Goal: Book appointment/travel/reservation

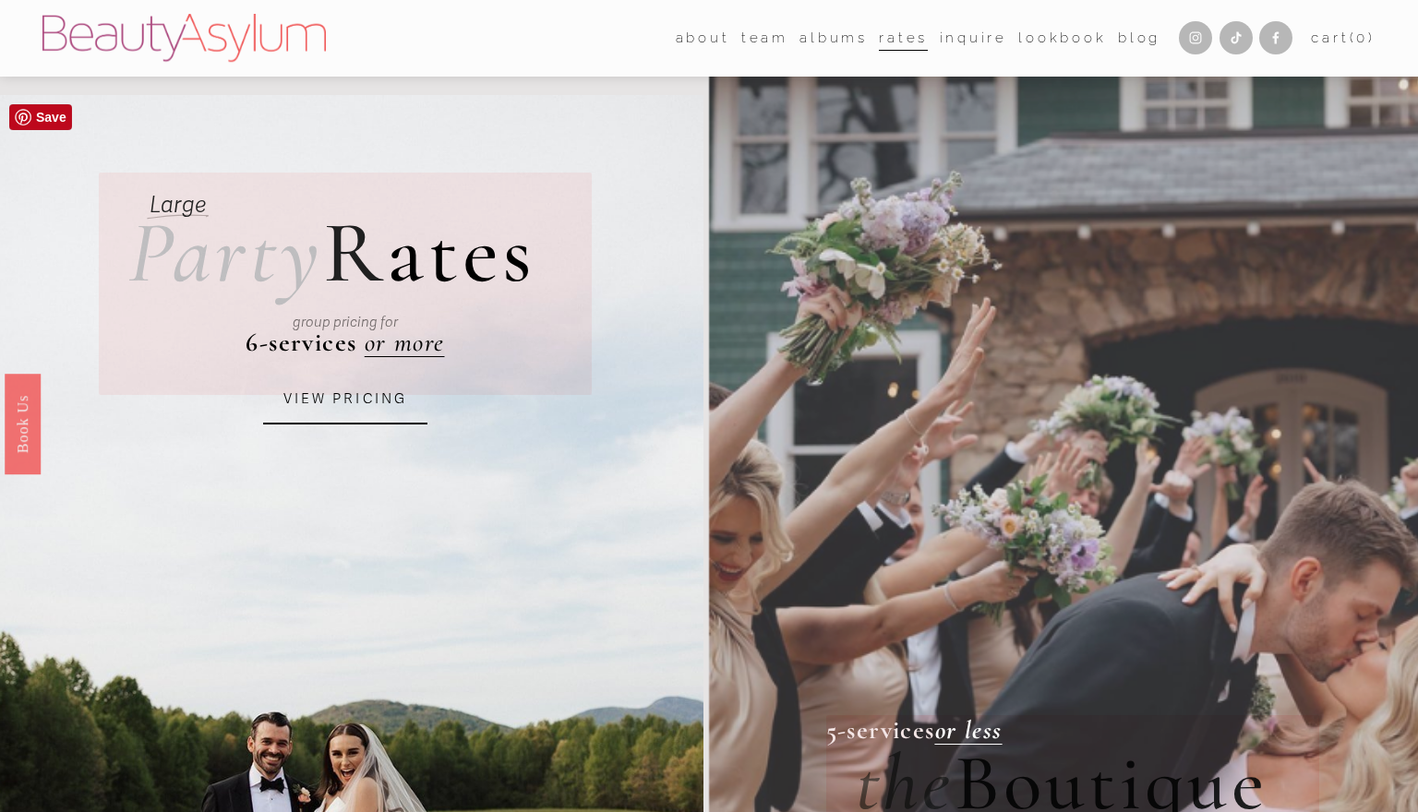
click at [300, 409] on link "VIEW PRICING" at bounding box center [345, 400] width 164 height 50
click at [24, 415] on link "Book Us" at bounding box center [23, 424] width 36 height 101
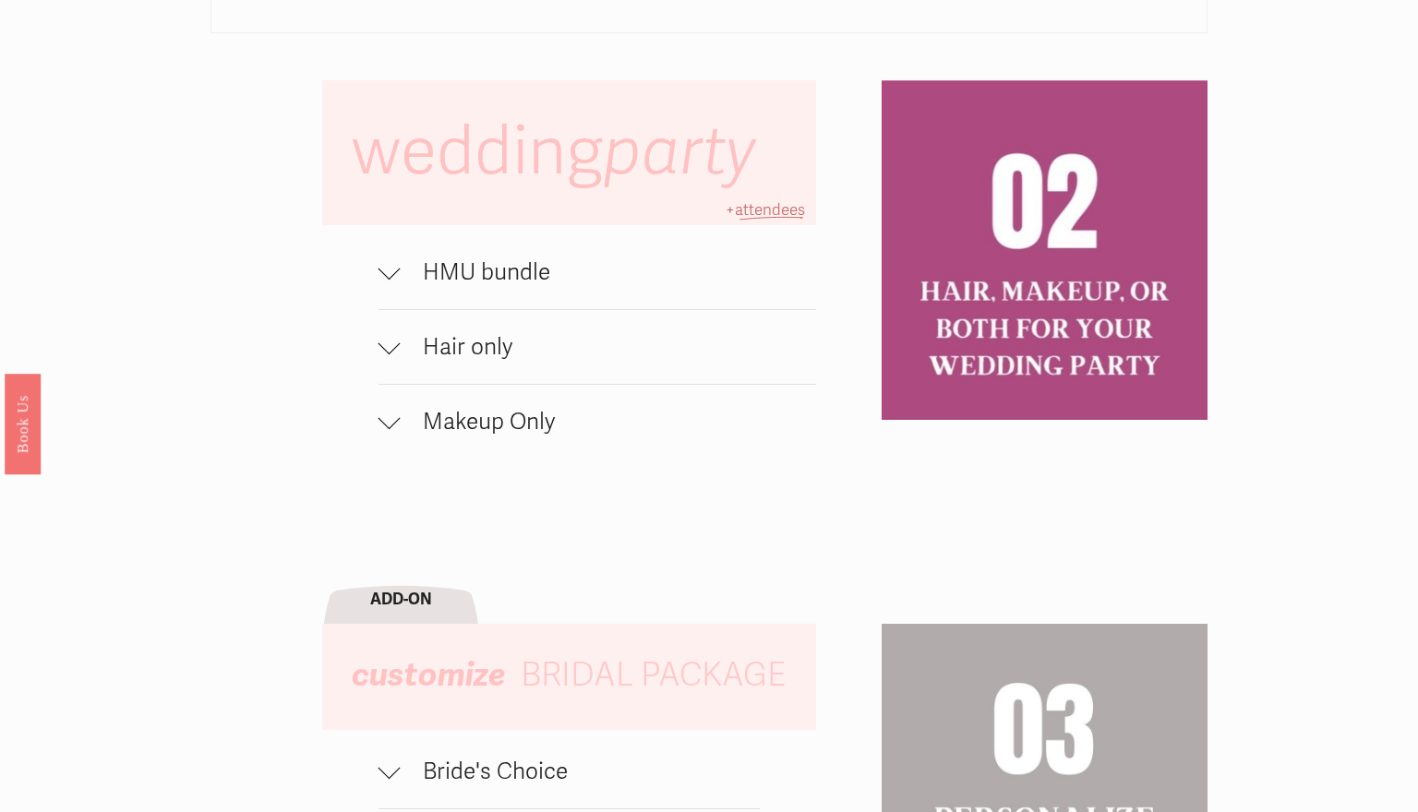
scroll to position [1218, 0]
click at [464, 263] on span "HMU bundle" at bounding box center [608, 272] width 415 height 28
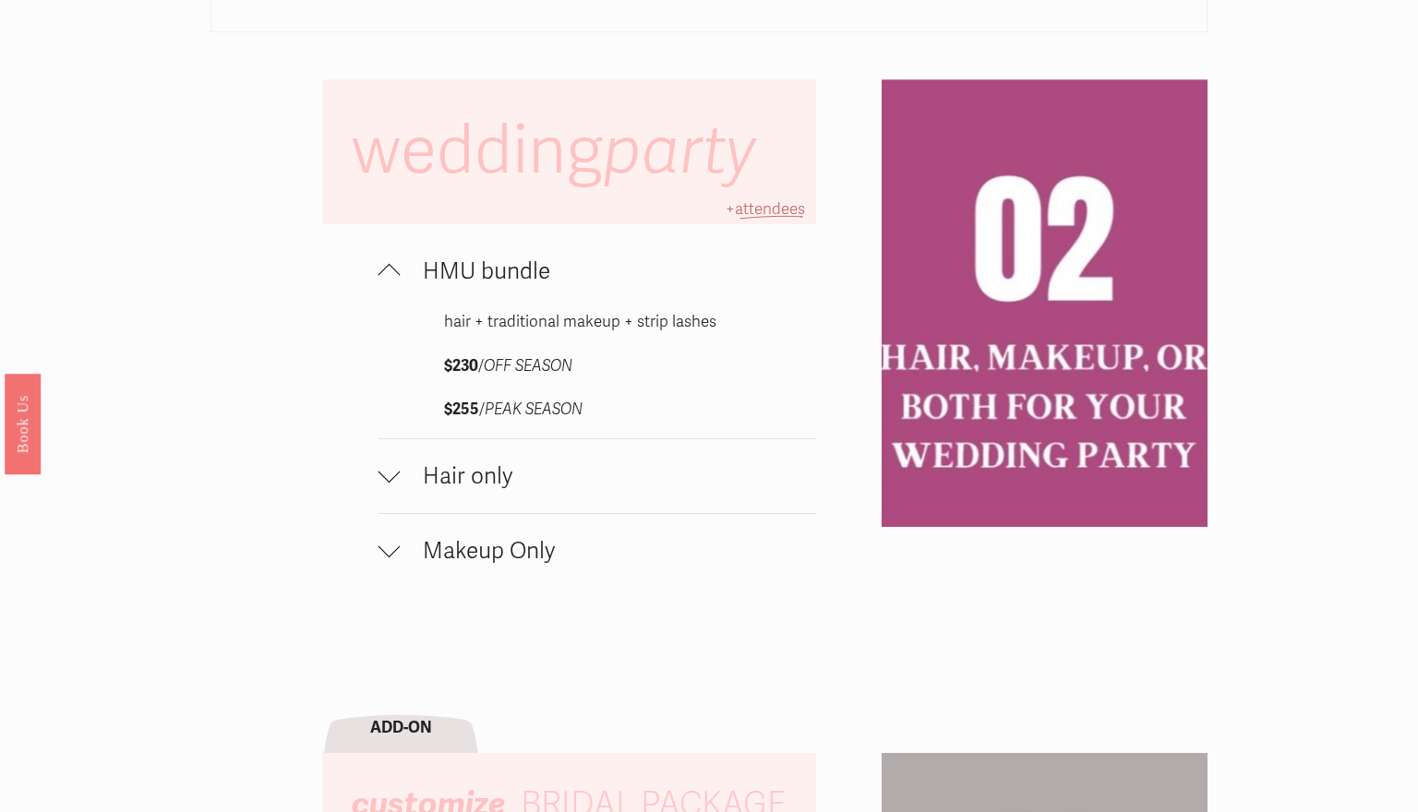
click at [526, 492] on button "Hair only" at bounding box center [597, 476] width 438 height 74
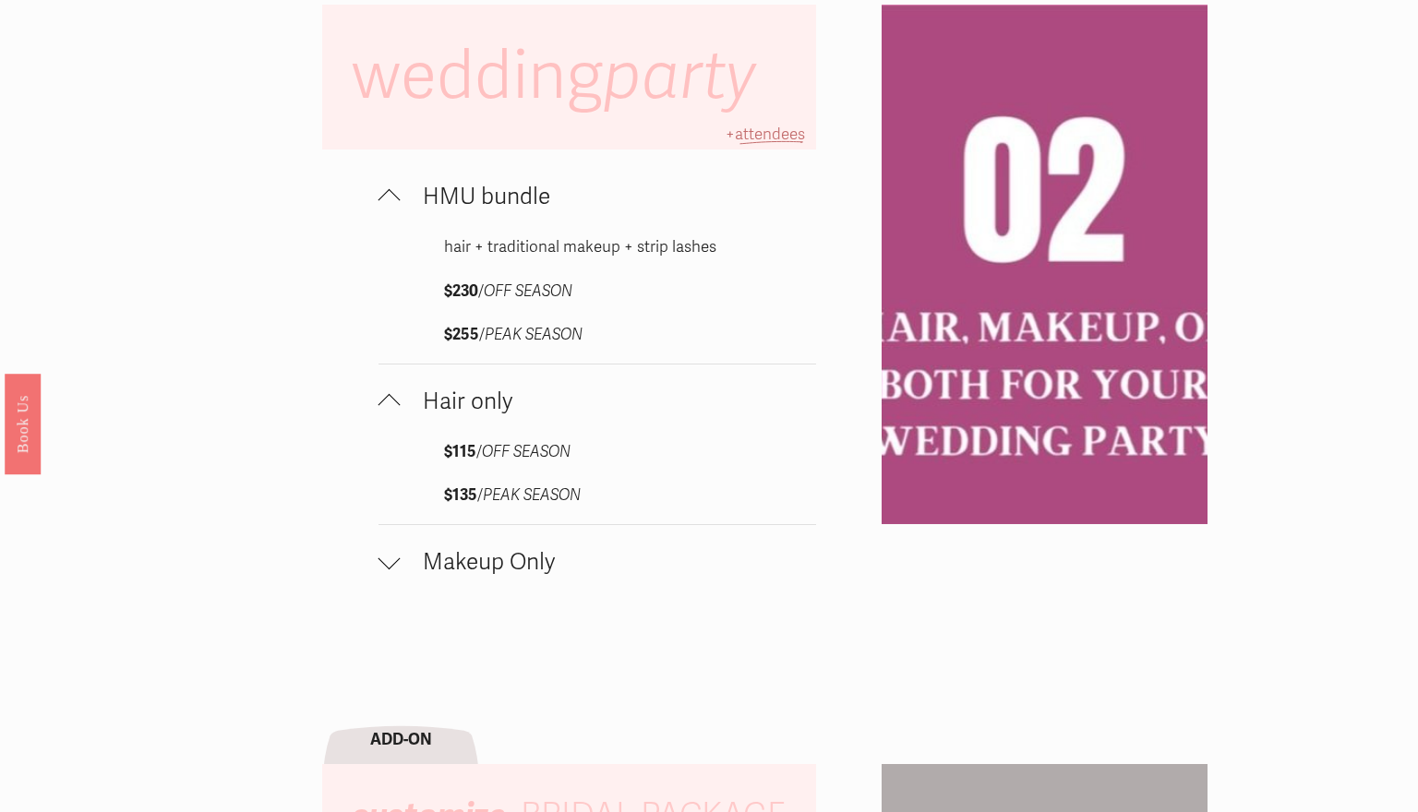
scroll to position [1295, 0]
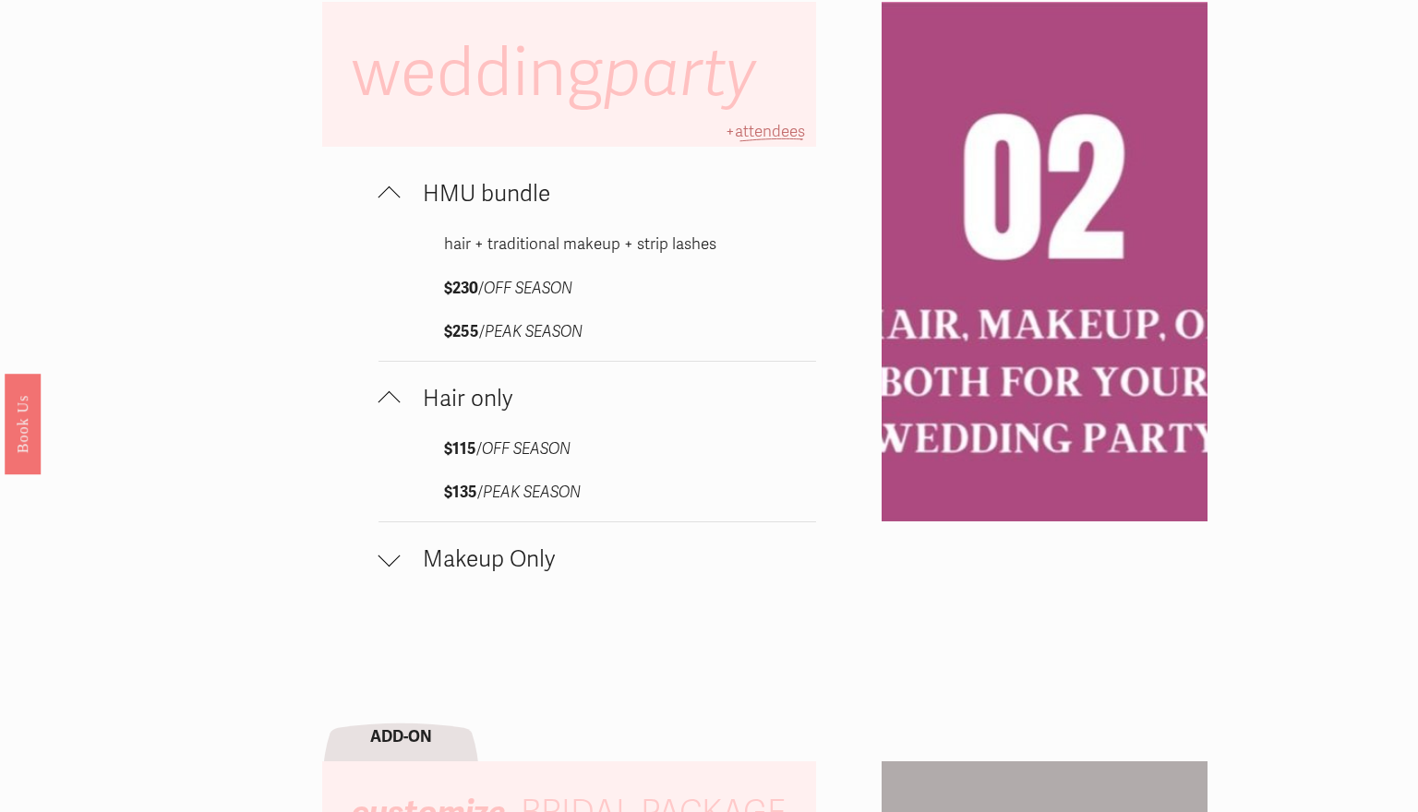
click at [459, 569] on span "Makeup Only" at bounding box center [608, 560] width 415 height 28
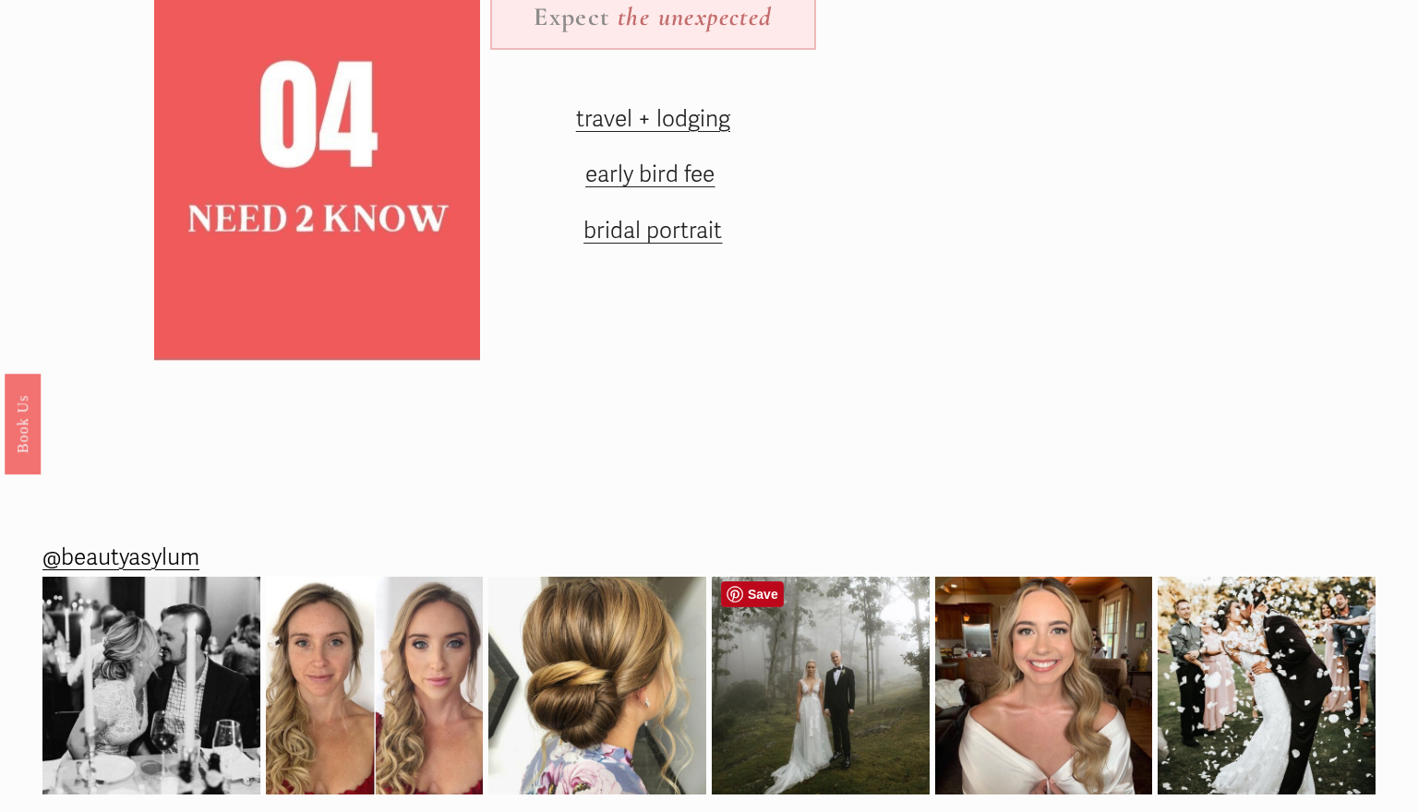
scroll to position [2788, 0]
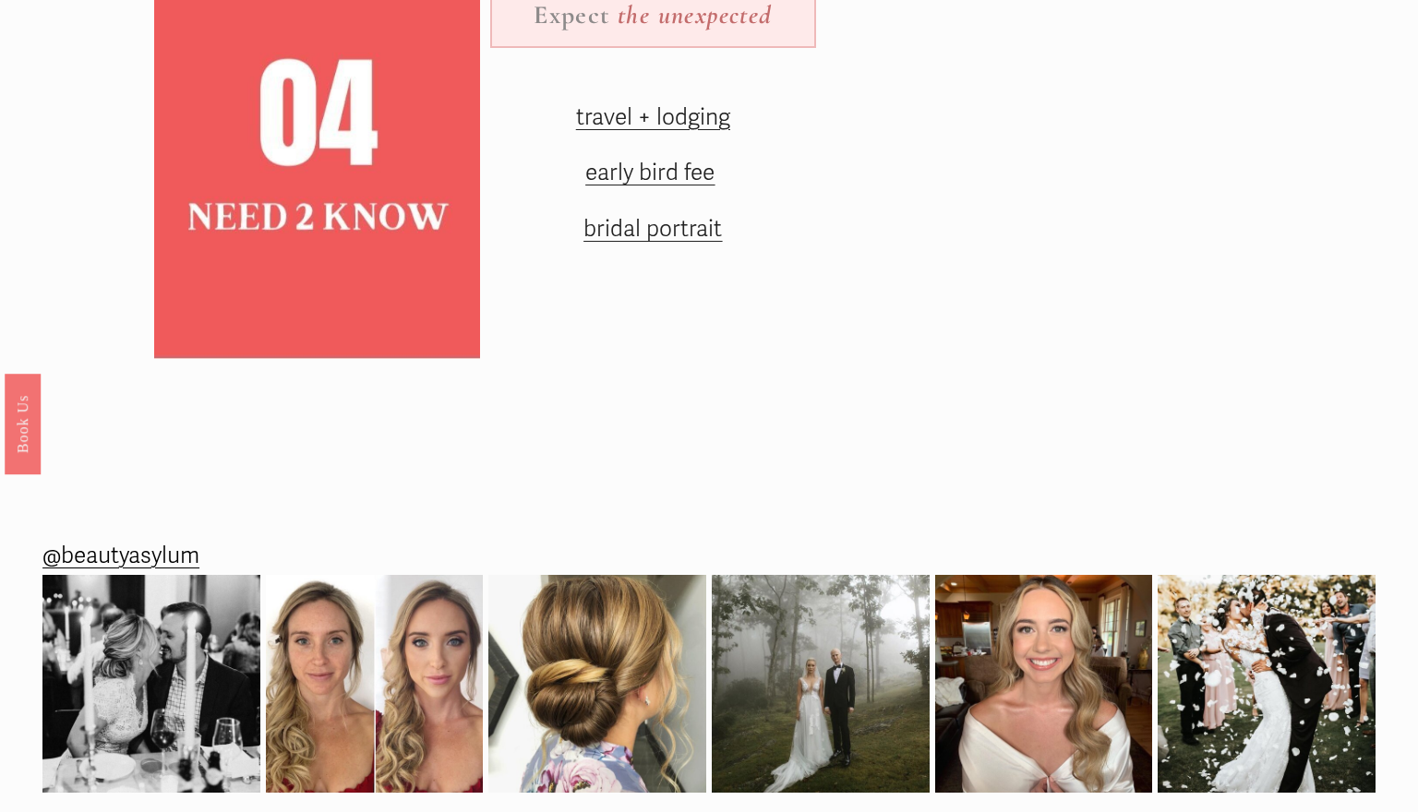
click at [705, 114] on span "travel + lodging" at bounding box center [653, 117] width 154 height 28
click at [660, 168] on span "early bird fee" at bounding box center [649, 173] width 129 height 28
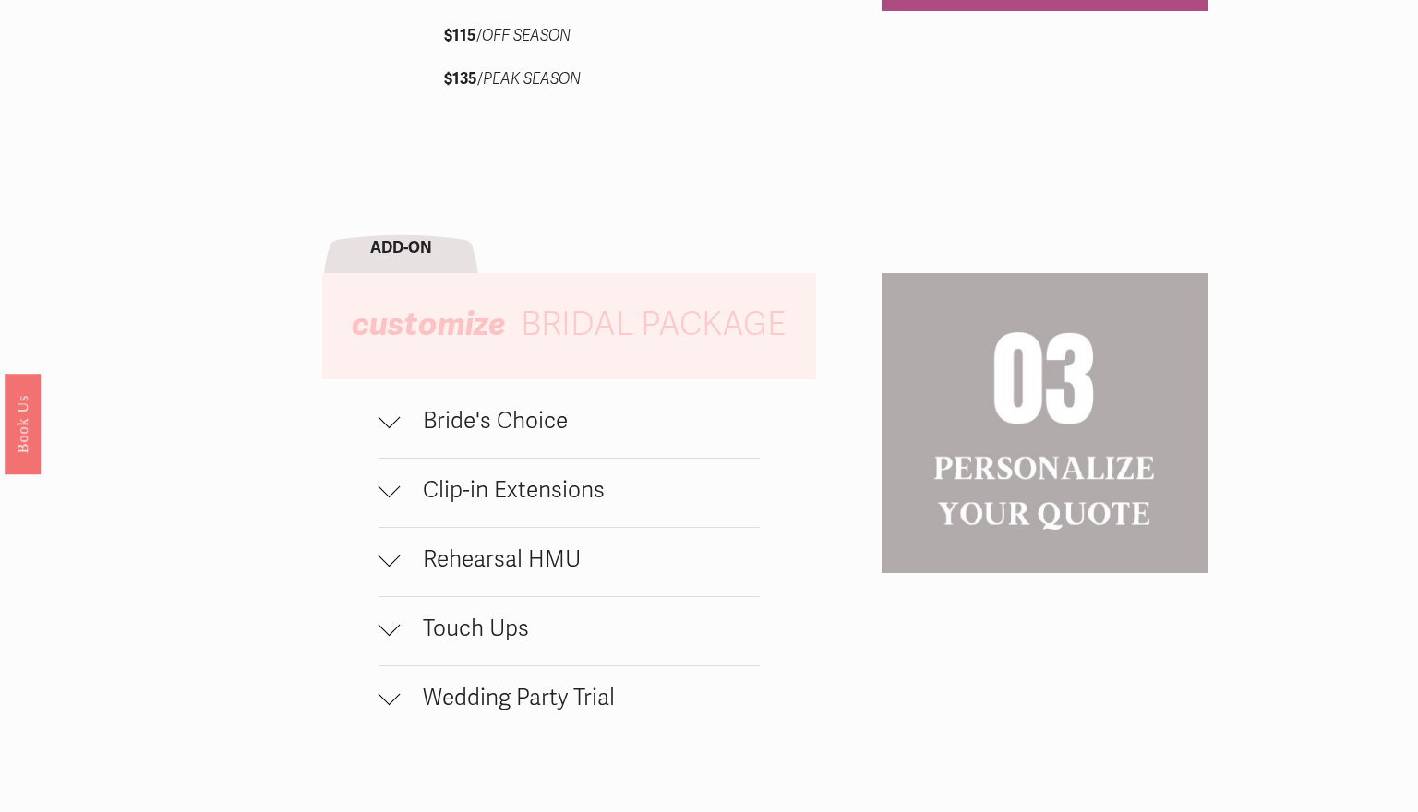
scroll to position [1916, 0]
click at [466, 433] on button "Bride's Choice" at bounding box center [568, 422] width 381 height 68
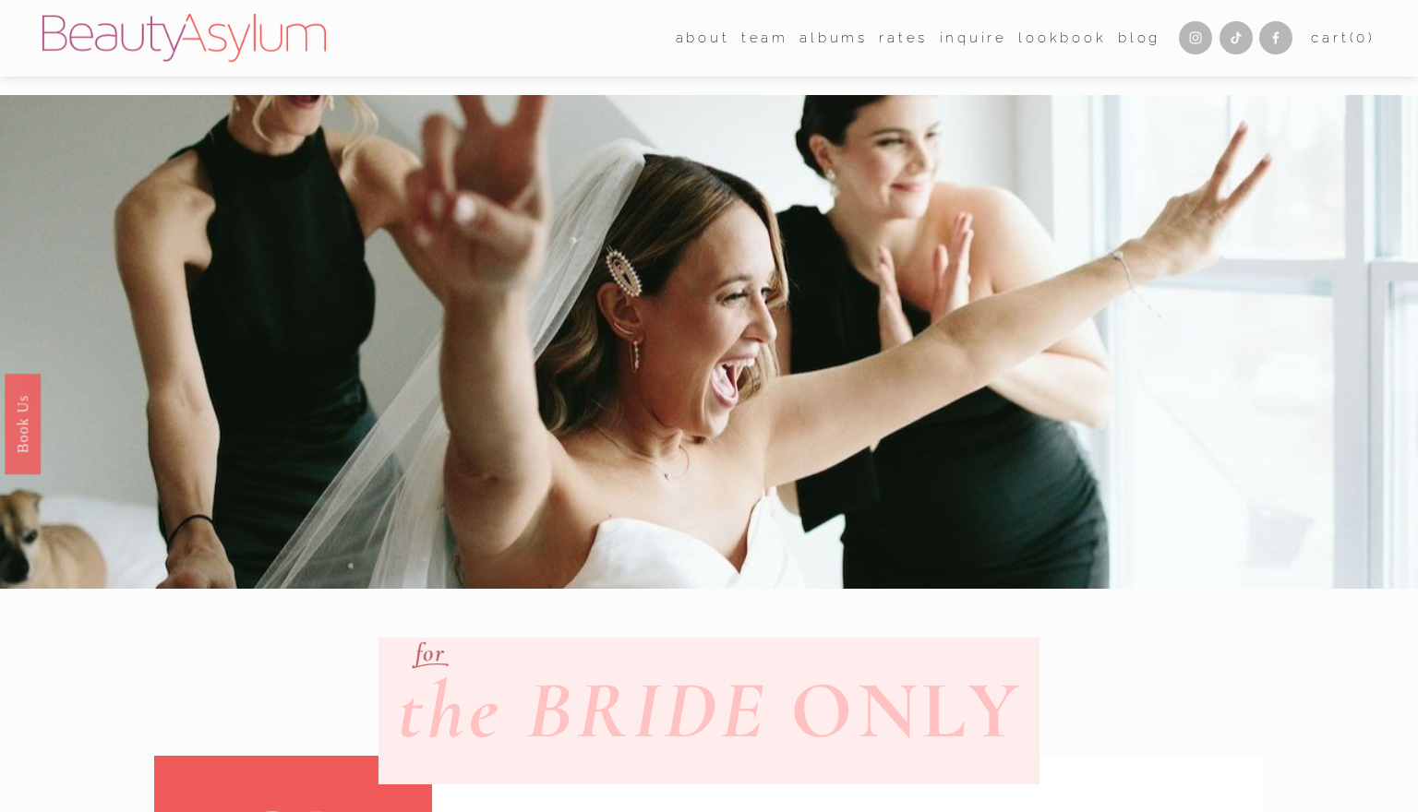
scroll to position [0, 0]
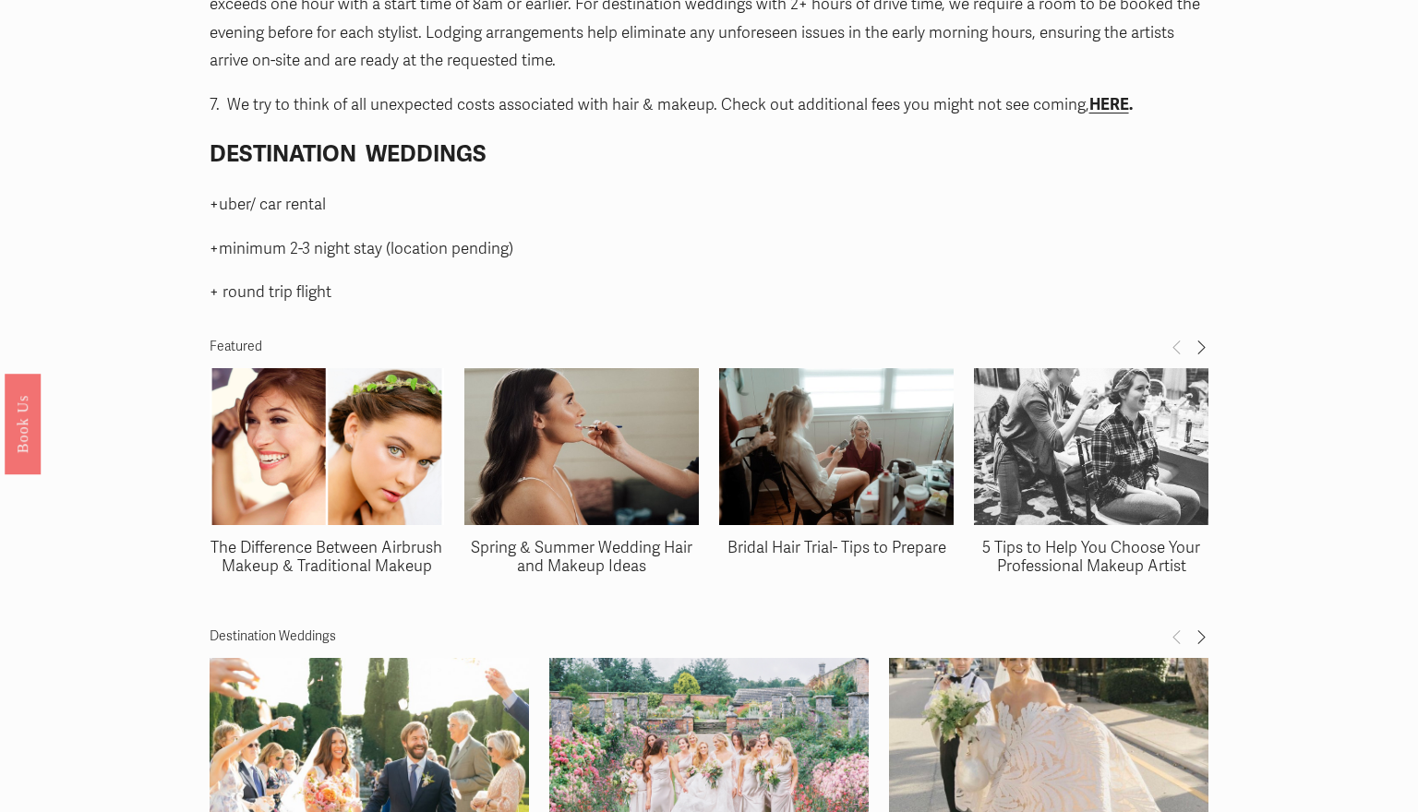
scroll to position [2469, 0]
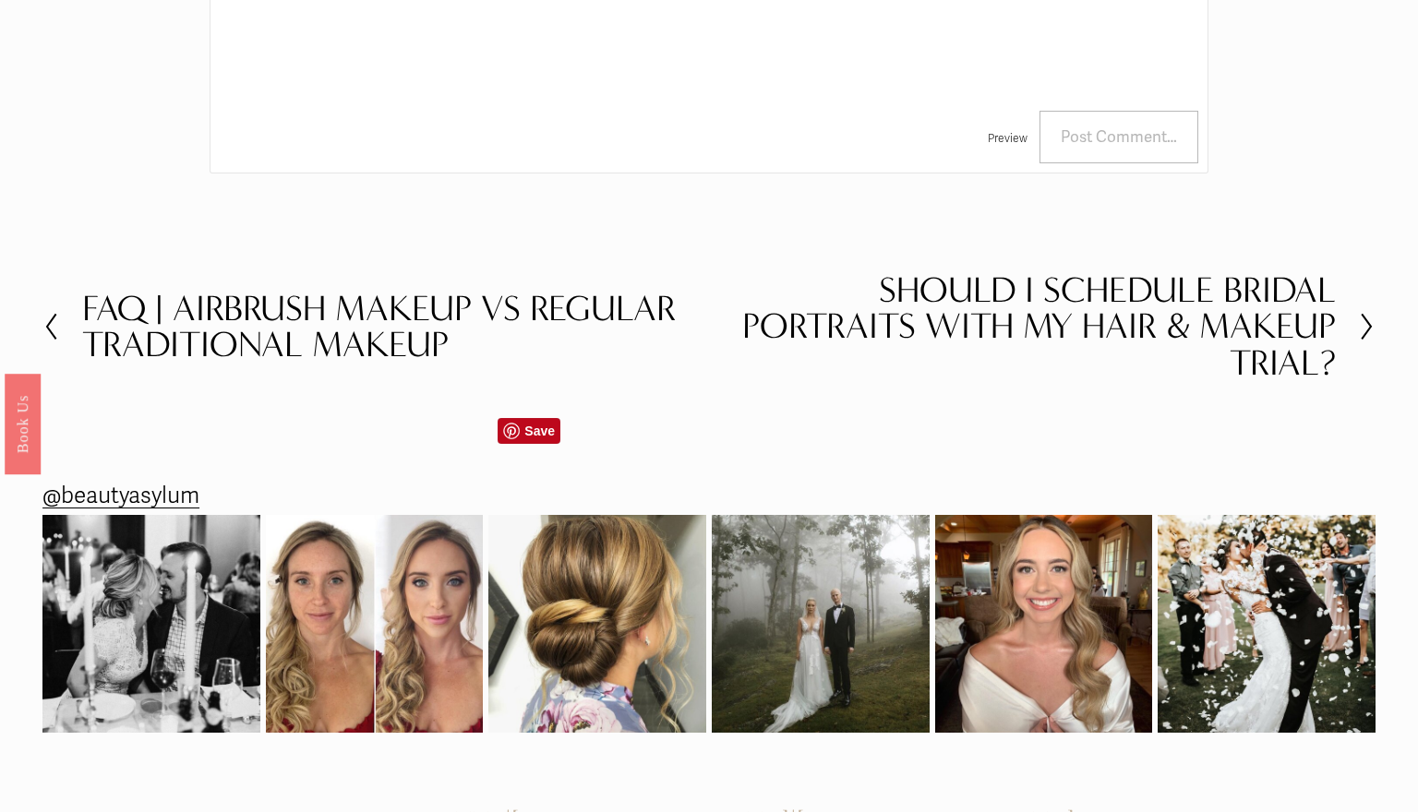
scroll to position [3369, 0]
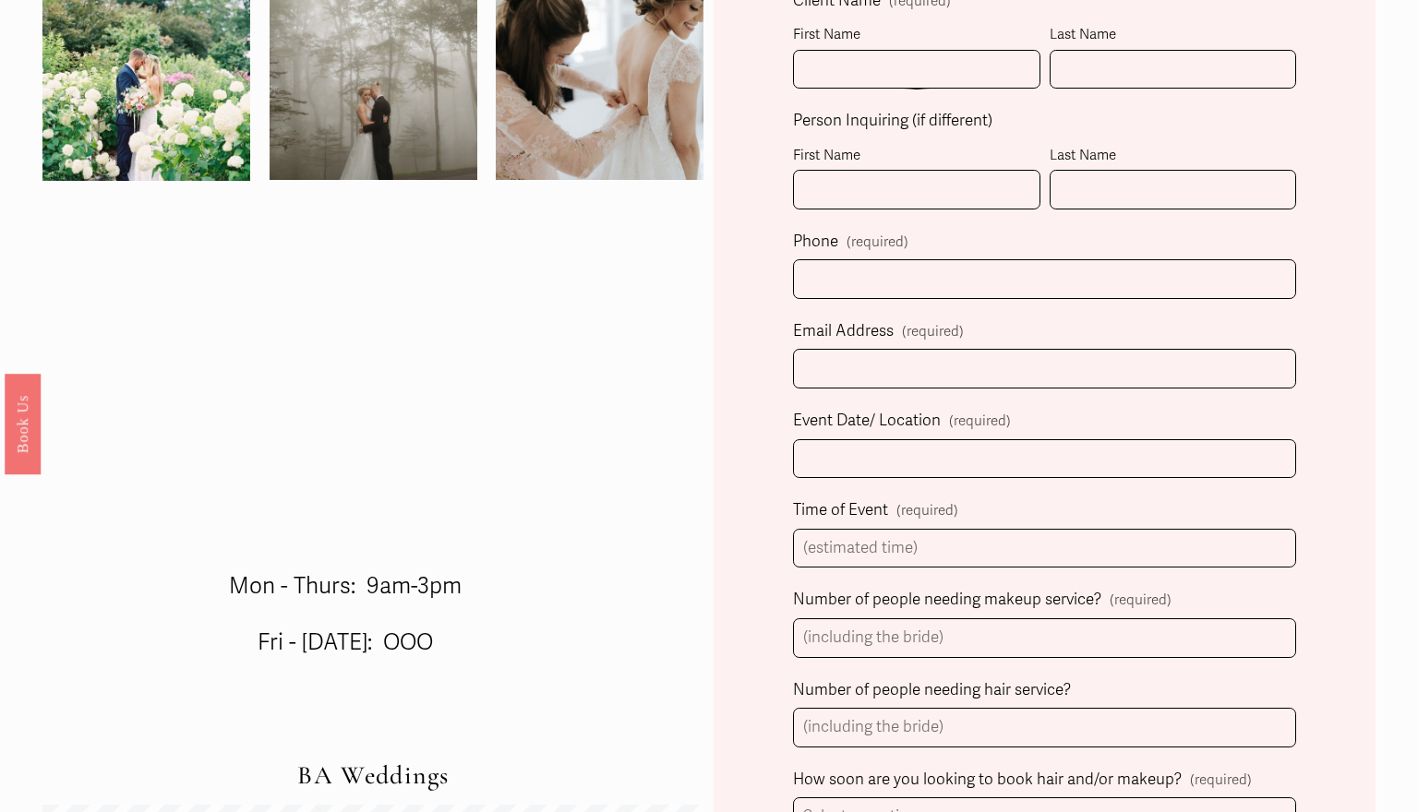
scroll to position [513, 0]
